Goal: Transaction & Acquisition: Obtain resource

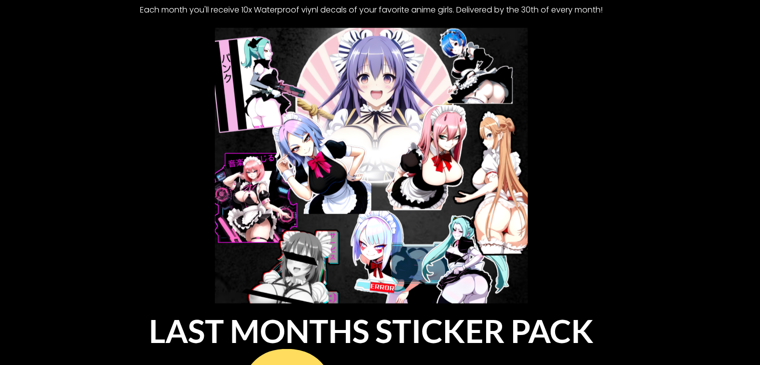
scroll to position [6294, 0]
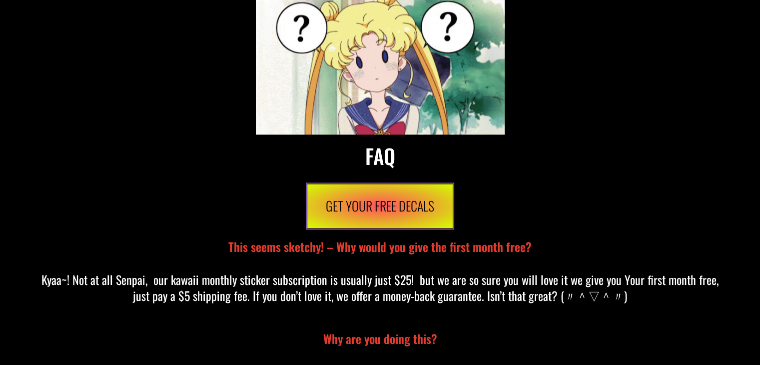
click at [380, 197] on span "Get Your Free Decals" at bounding box center [380, 206] width 108 height 26
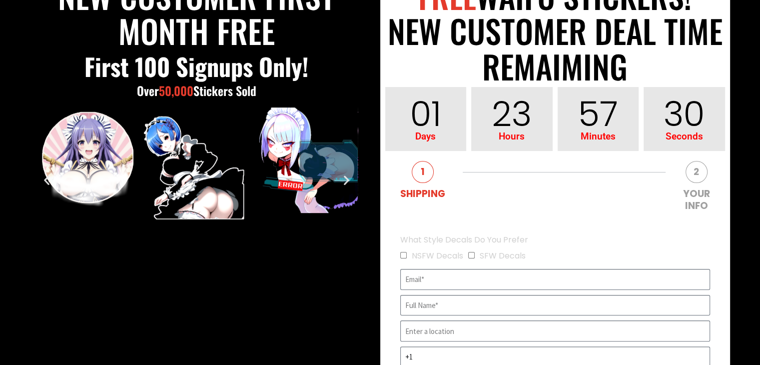
scroll to position [250, 0]
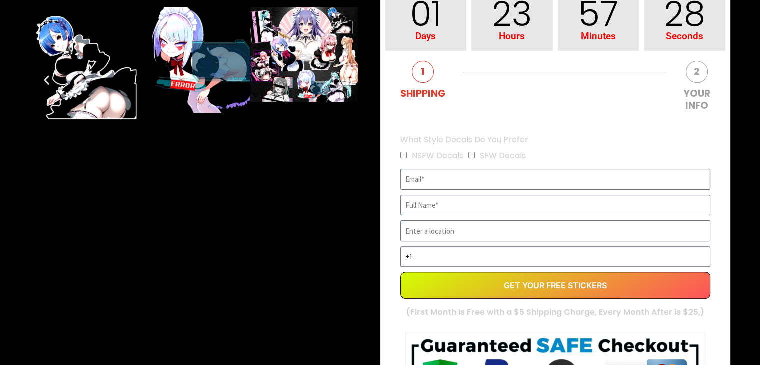
click at [450, 182] on input "EVERGREEN" at bounding box center [555, 179] width 310 height 21
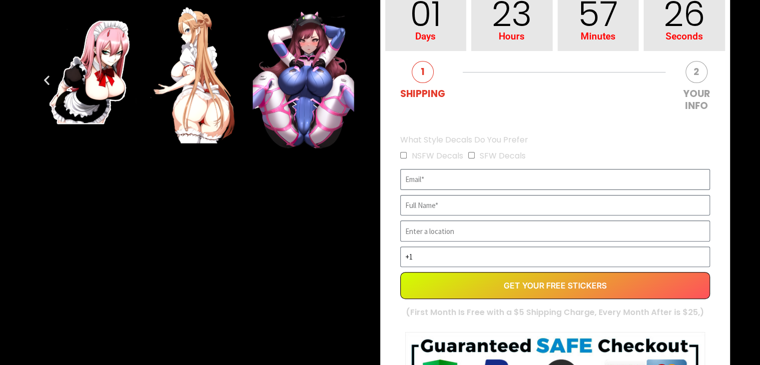
click at [432, 184] on input "EVERGREEN" at bounding box center [555, 179] width 310 height 21
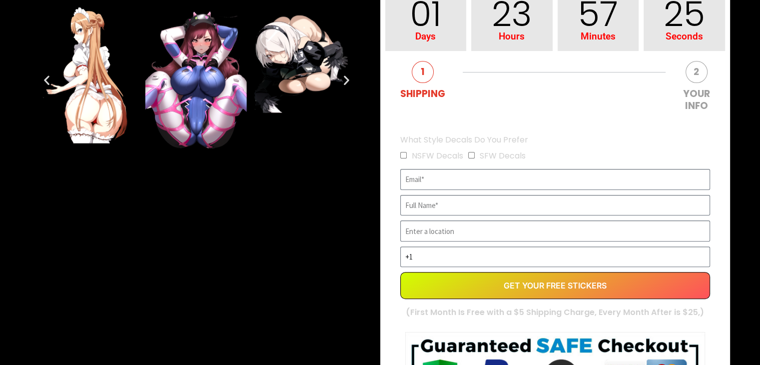
click at [406, 146] on label "What Style Decals Do You Prefer" at bounding box center [464, 140] width 128 height 16
click at [404, 160] on span "NSFW Decals" at bounding box center [434, 156] width 68 height 16
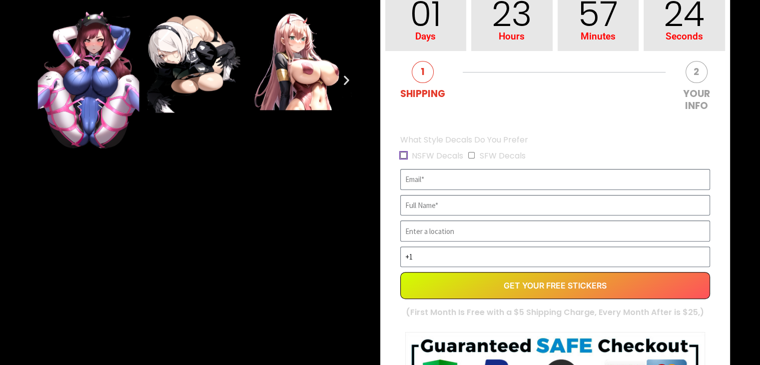
click at [400, 157] on input "NSFW Decals" at bounding box center [403, 155] width 6 height 6
checkbox input "true"
click at [420, 185] on input "EVERGREEN" at bounding box center [555, 179] width 310 height 21
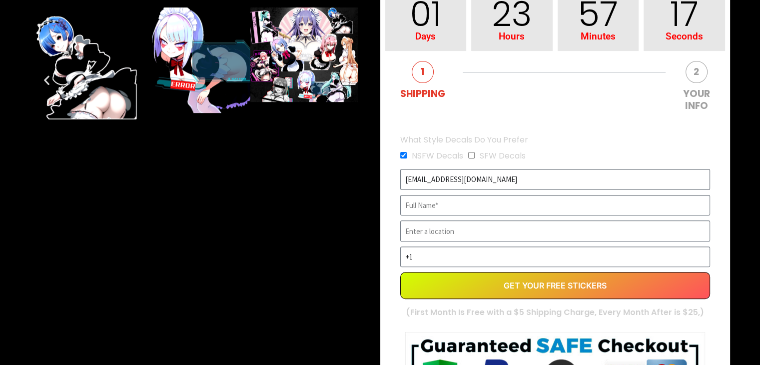
type input "[EMAIL_ADDRESS][DOMAIN_NAME]"
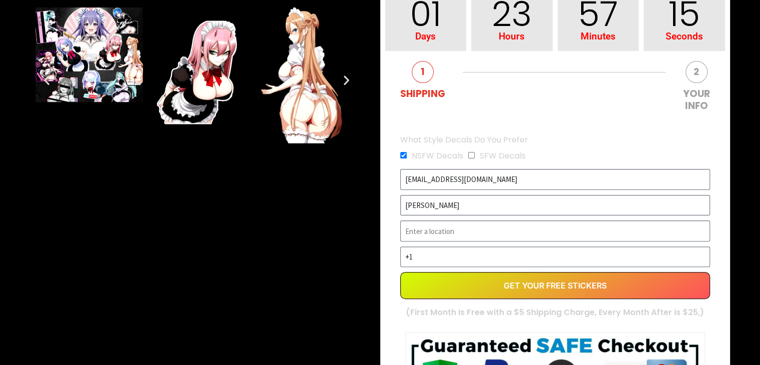
type input "[PERSON_NAME]"
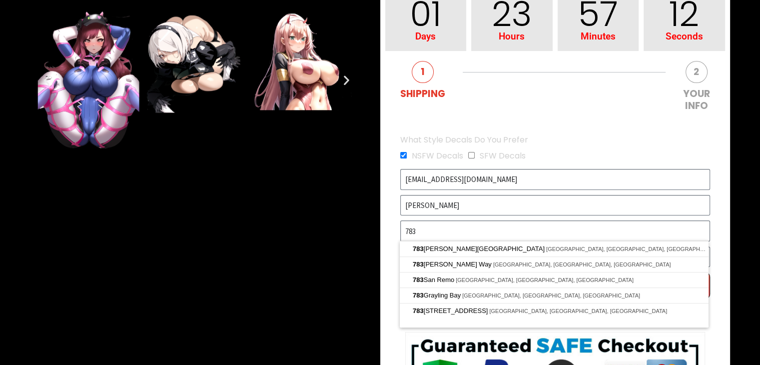
type input "[STREET_ADDRESS][PERSON_NAME]"
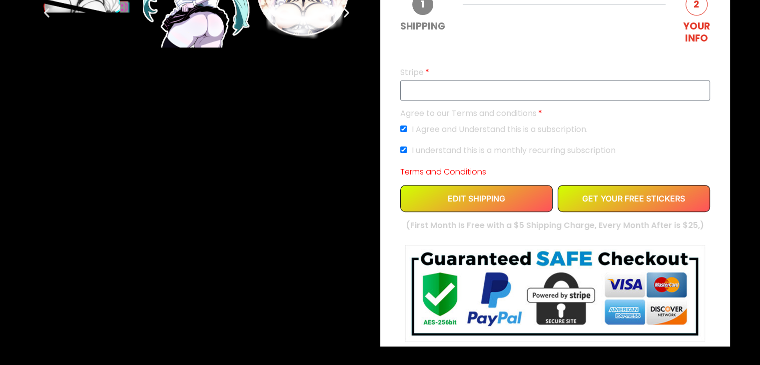
scroll to position [300, 0]
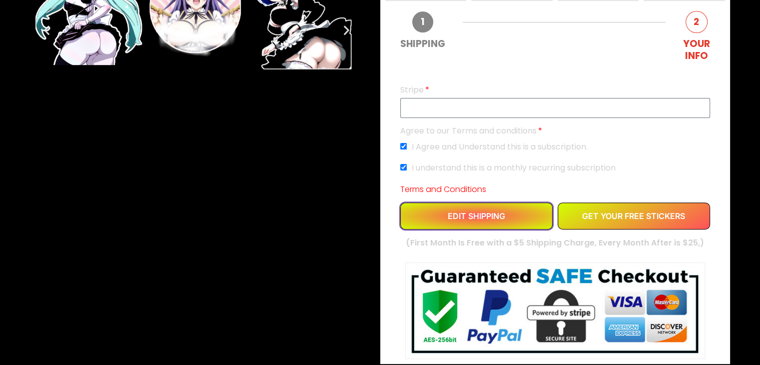
click at [470, 217] on button "EDIT SHIPPING" at bounding box center [476, 215] width 152 height 27
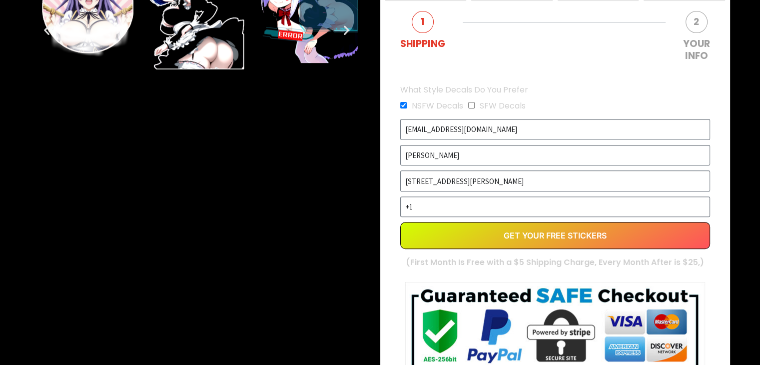
click at [492, 200] on input "+1" at bounding box center [555, 206] width 310 height 21
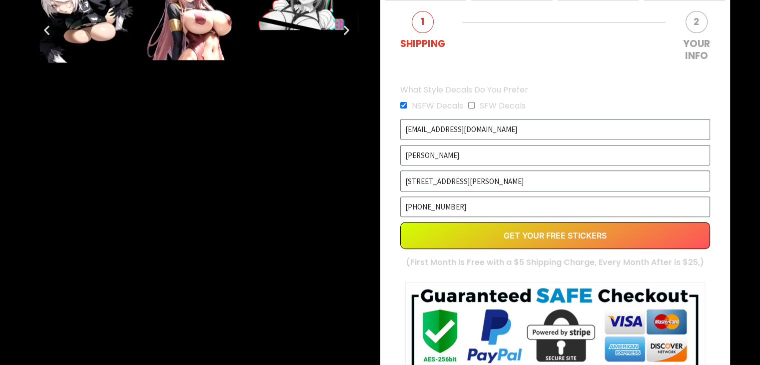
type input "[PHONE_NUMBER]"
click at [534, 257] on b "(First Month Is Free with a $5 Shipping Charge, Every Month After is $25,)" at bounding box center [555, 261] width 298 height 11
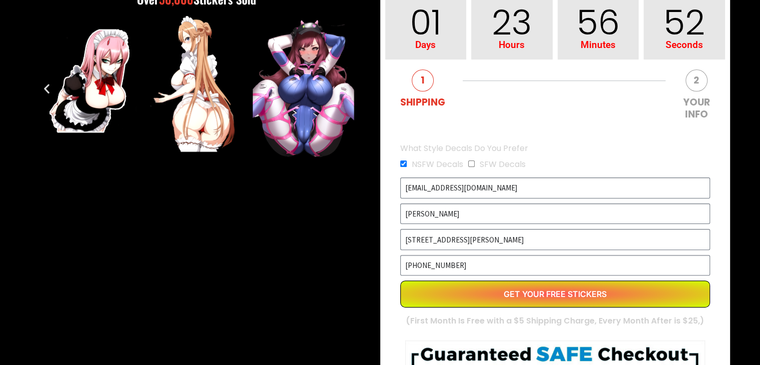
scroll to position [350, 0]
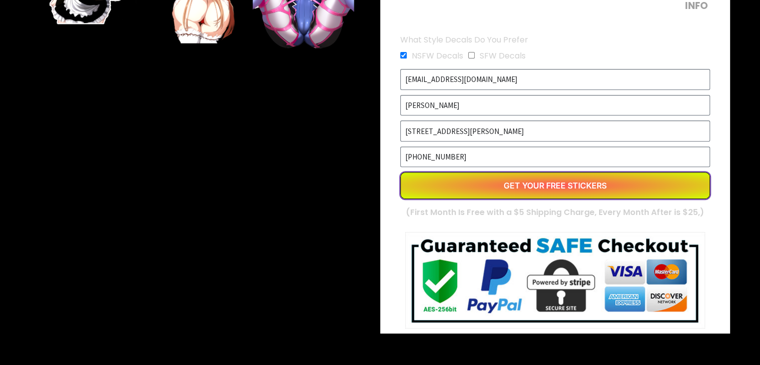
click at [480, 183] on button "Get Your Free Stickers" at bounding box center [555, 185] width 310 height 27
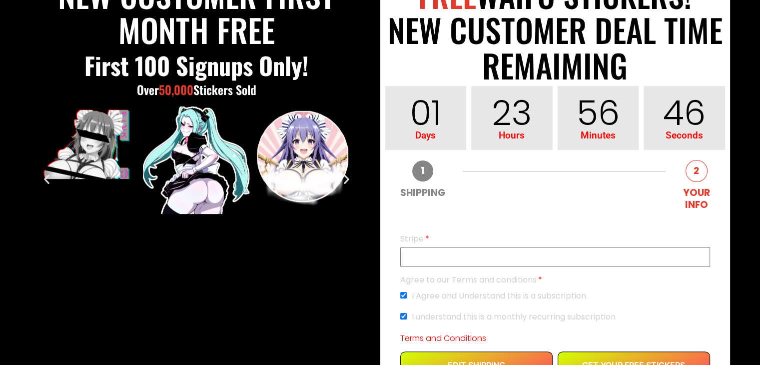
scroll to position [100, 0]
